Goal: Find specific page/section: Find specific page/section

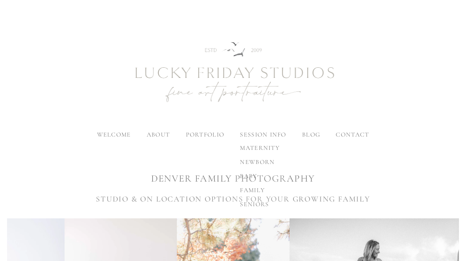
click at [251, 190] on span "family" at bounding box center [252, 190] width 25 height 8
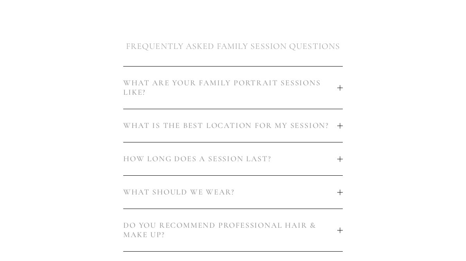
scroll to position [414, 0]
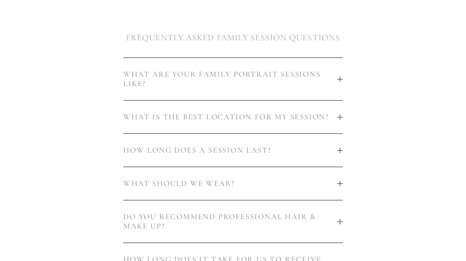
click at [340, 81] on div at bounding box center [340, 78] width 0 height 5
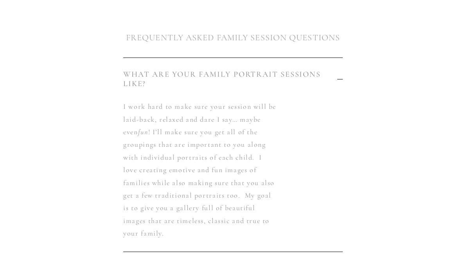
click at [340, 81] on div at bounding box center [340, 78] width 5 height 5
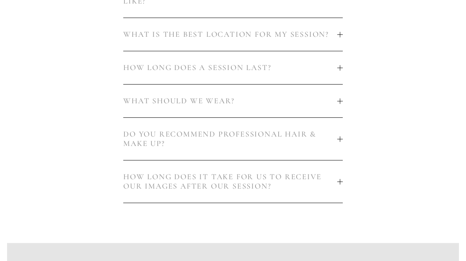
scroll to position [497, 0]
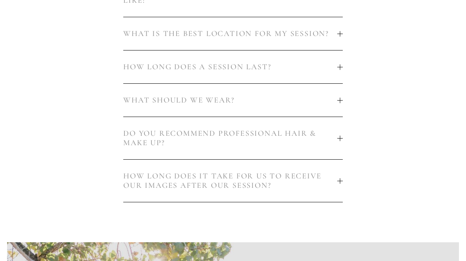
click at [341, 73] on button "HOW LONG DOES A SESSION LAST?" at bounding box center [233, 67] width 220 height 33
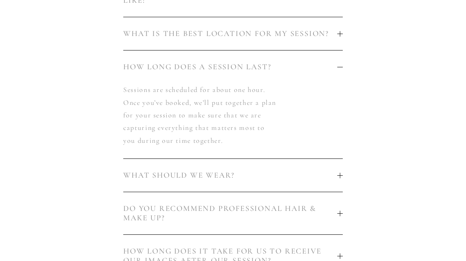
click at [330, 74] on button "HOW LONG DOES A SESSION LAST?" at bounding box center [233, 67] width 220 height 33
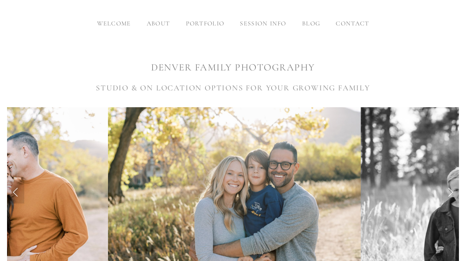
scroll to position [0, 0]
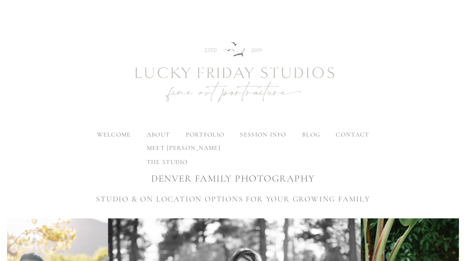
click at [161, 133] on label "about" at bounding box center [158, 135] width 23 height 8
click at [0, 0] on input "about" at bounding box center [0, 0] width 0 height 0
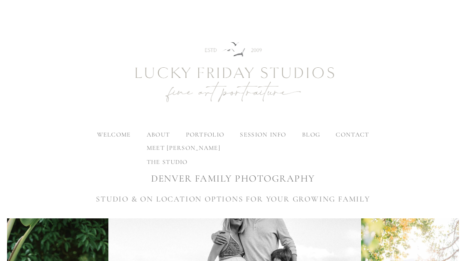
click at [163, 147] on span "meet [PERSON_NAME]" at bounding box center [184, 148] width 74 height 8
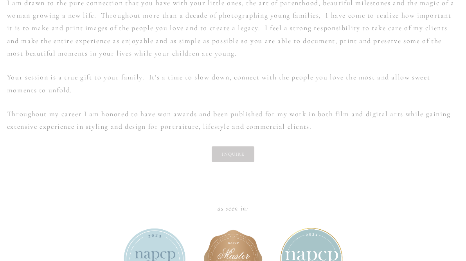
scroll to position [619, 0]
click at [237, 154] on link "INQUIRE" at bounding box center [233, 155] width 42 height 16
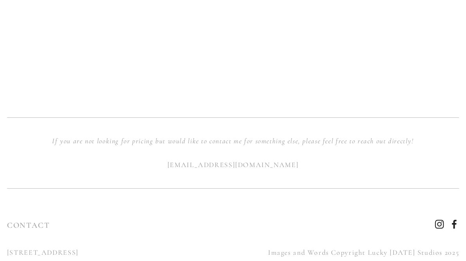
scroll to position [786, 0]
